Goal: Information Seeking & Learning: Understand process/instructions

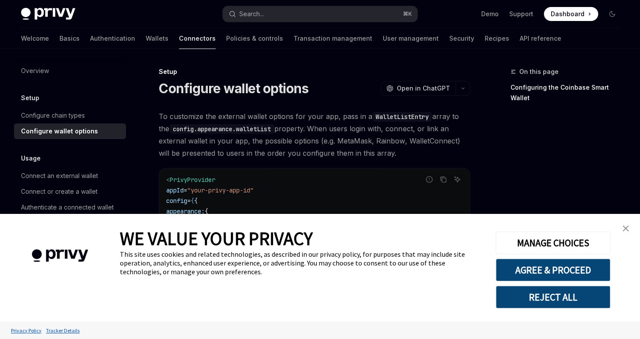
type textarea "*"
click at [423, 86] on span "Open in ChatGPT" at bounding box center [423, 88] width 53 height 9
click at [544, 276] on button "AGREE & PROCEED" at bounding box center [553, 270] width 115 height 23
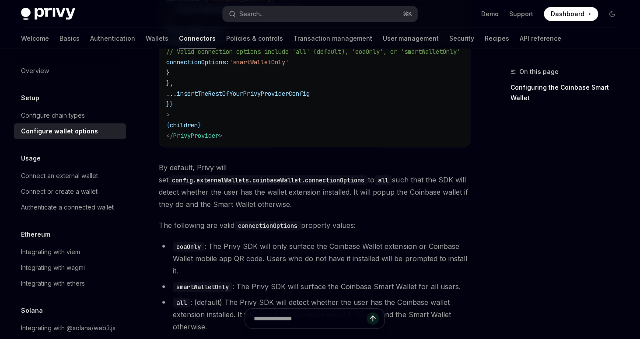
scroll to position [1343, 0]
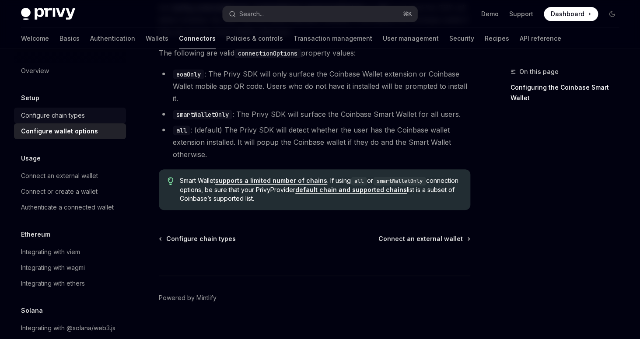
click at [63, 112] on div "Configure chain types" at bounding box center [53, 115] width 64 height 11
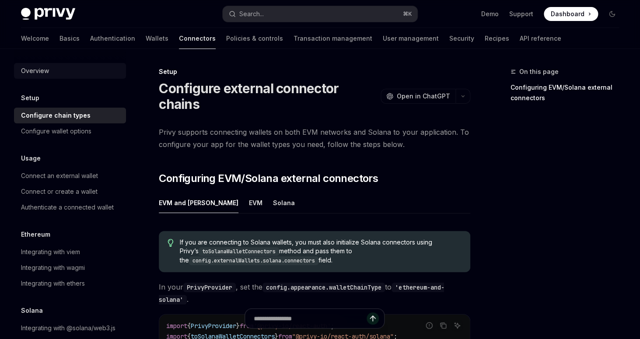
click at [59, 69] on div "Overview" at bounding box center [71, 71] width 100 height 11
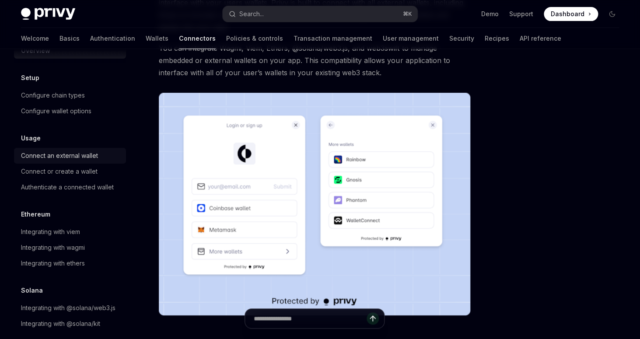
scroll to position [30, 0]
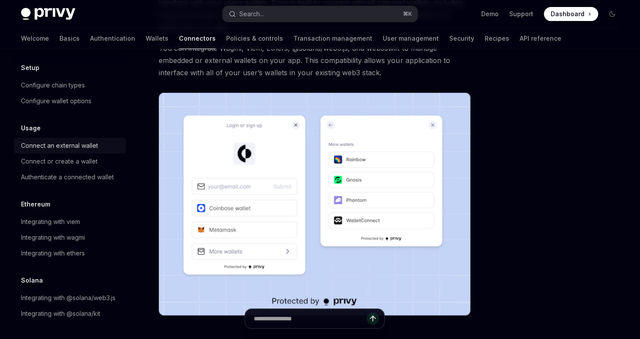
click at [69, 142] on div "Connect an external wallet" at bounding box center [59, 145] width 77 height 11
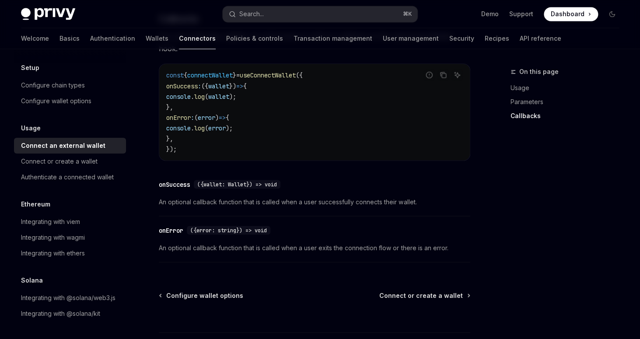
scroll to position [619, 0]
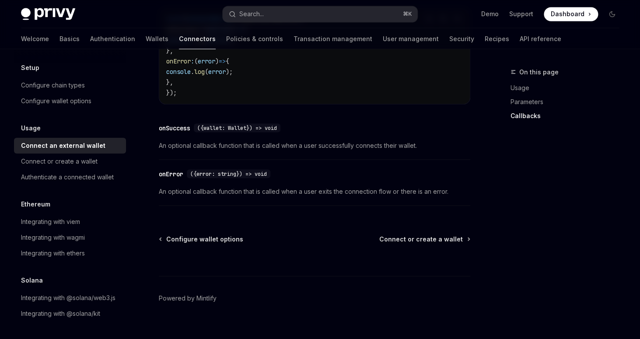
click at [67, 222] on div "Integrating with viem" at bounding box center [50, 222] width 59 height 11
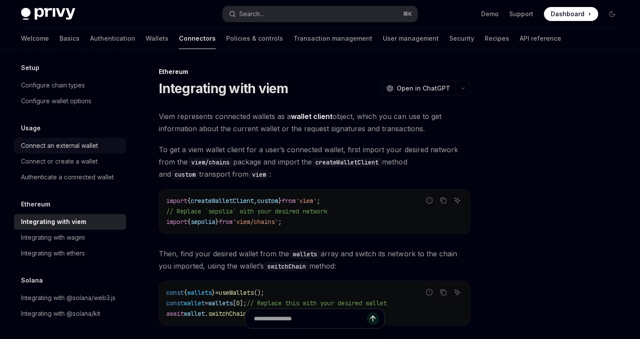
click at [59, 150] on div "Connect an external wallet" at bounding box center [59, 145] width 77 height 11
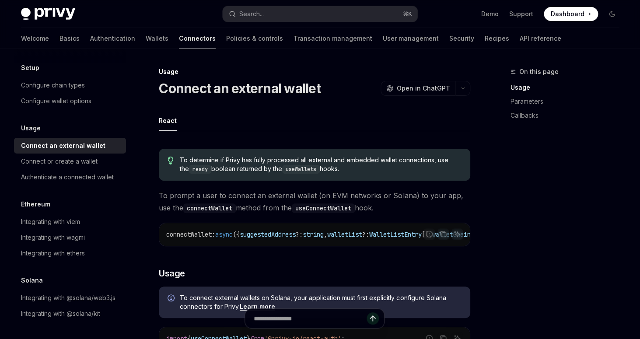
type textarea "*"
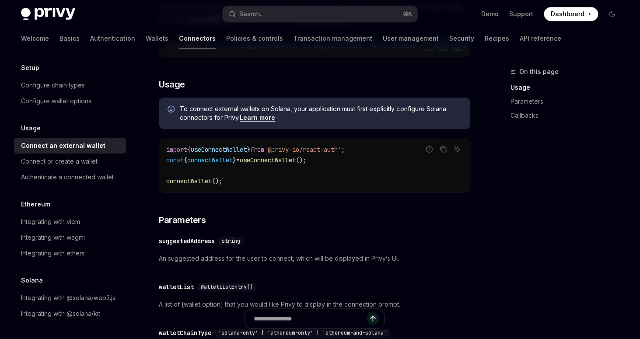
scroll to position [193, 0]
